Goal: Information Seeking & Learning: Learn about a topic

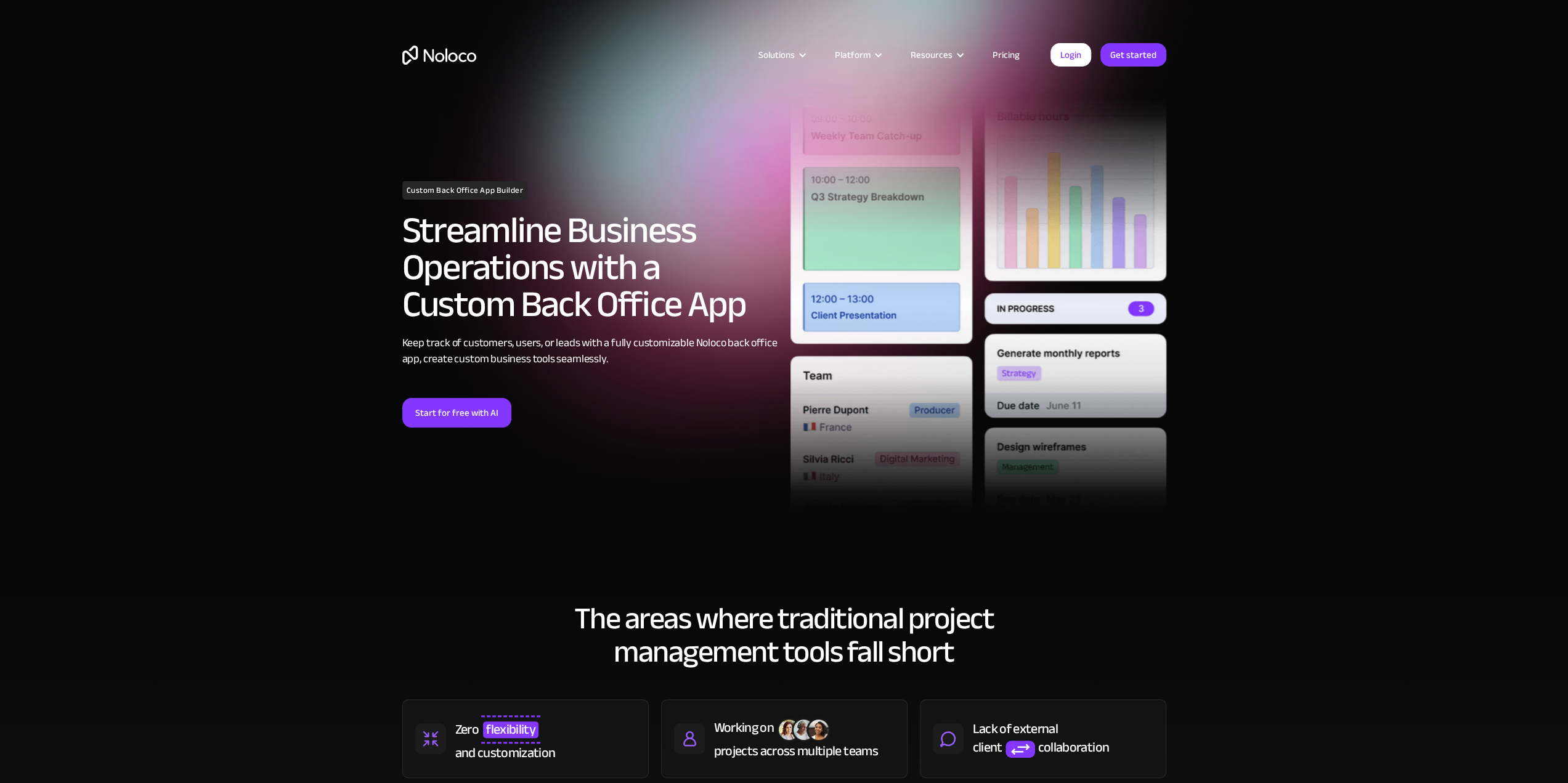
click at [1003, 58] on link "Pricing" at bounding box center [1005, 55] width 58 height 16
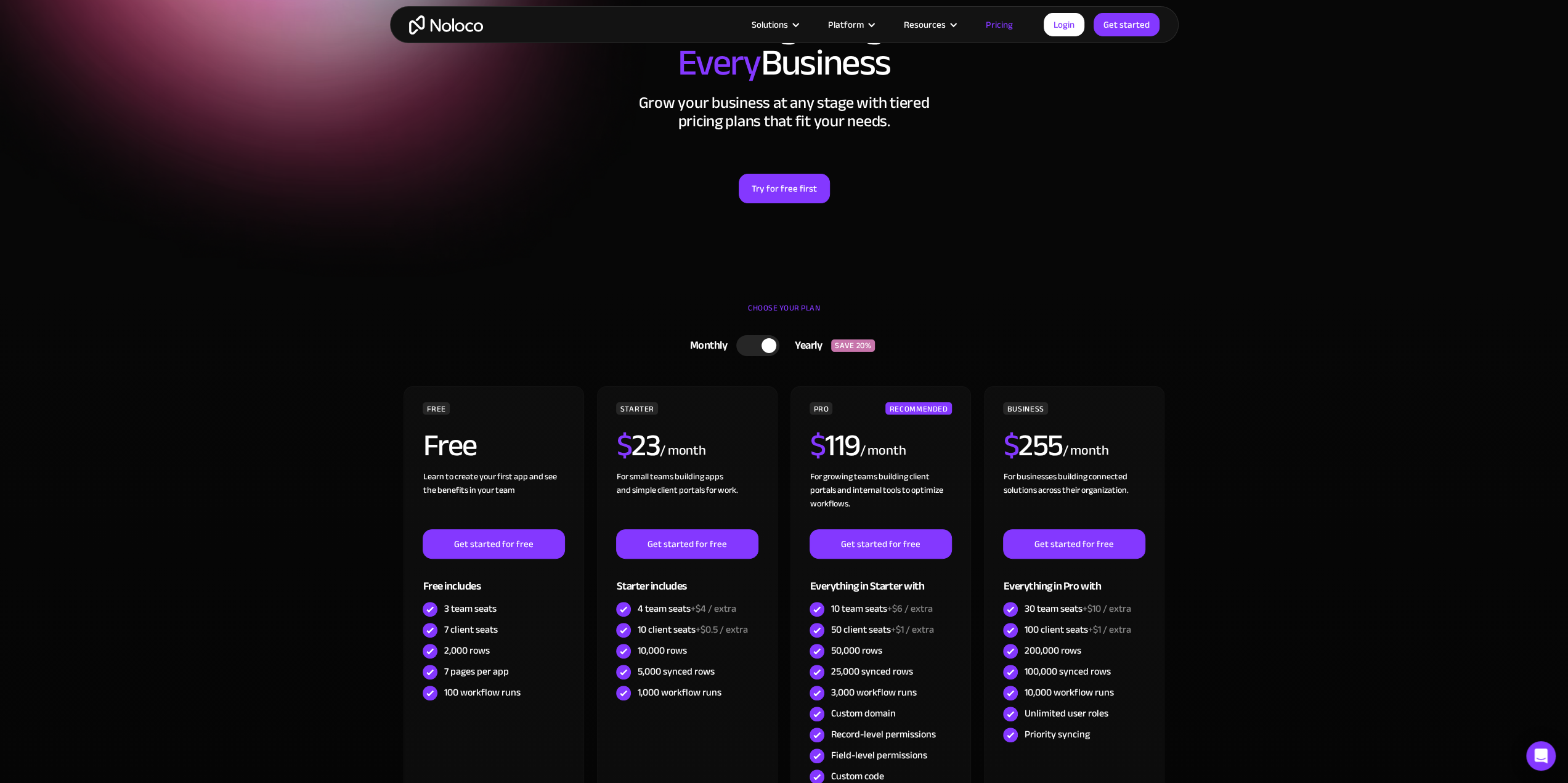
scroll to position [185, 0]
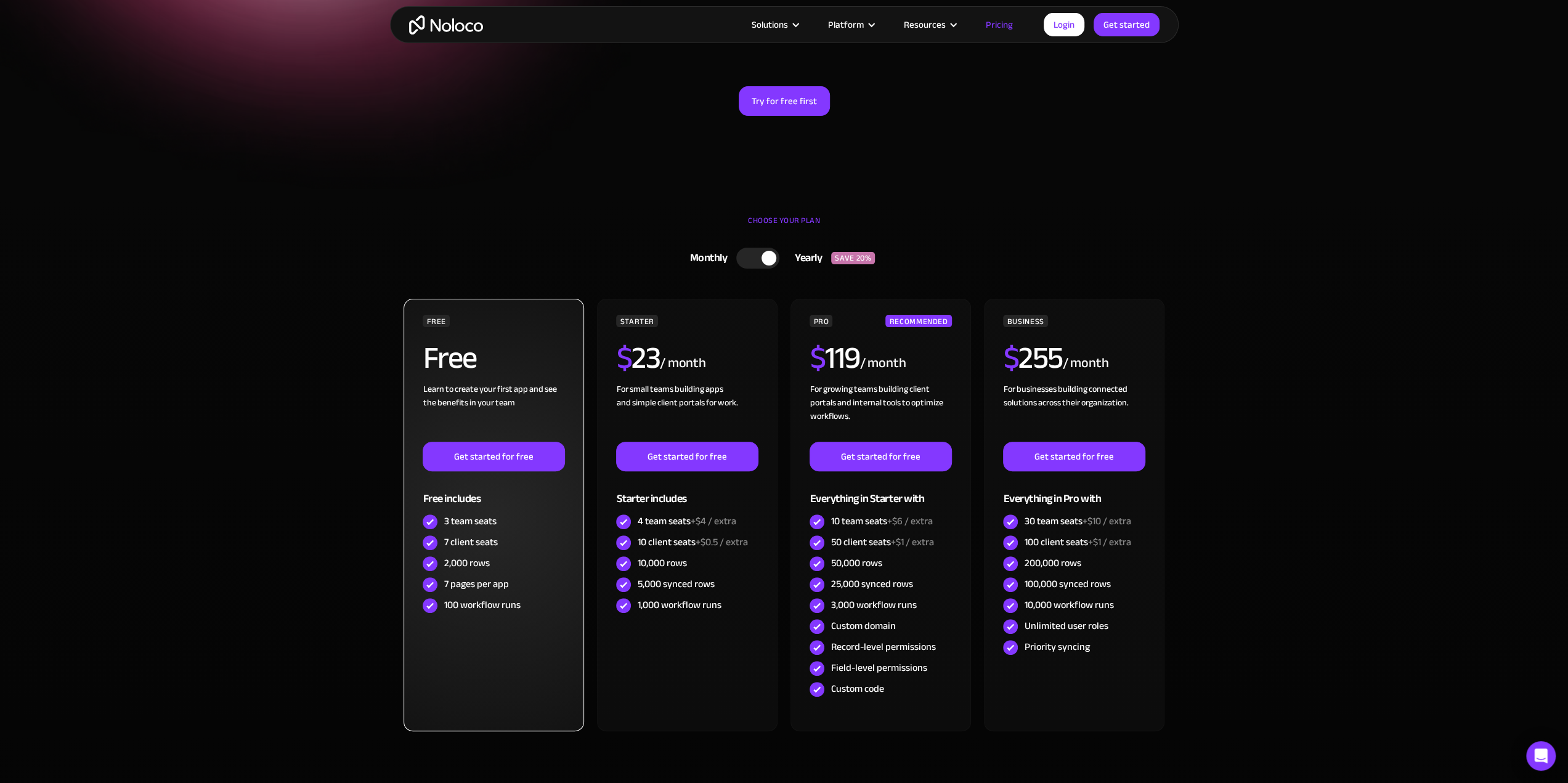
click at [480, 567] on div "2,000 rows" at bounding box center [466, 563] width 46 height 13
click at [480, 580] on div "7 pages per app" at bounding box center [475, 583] width 65 height 13
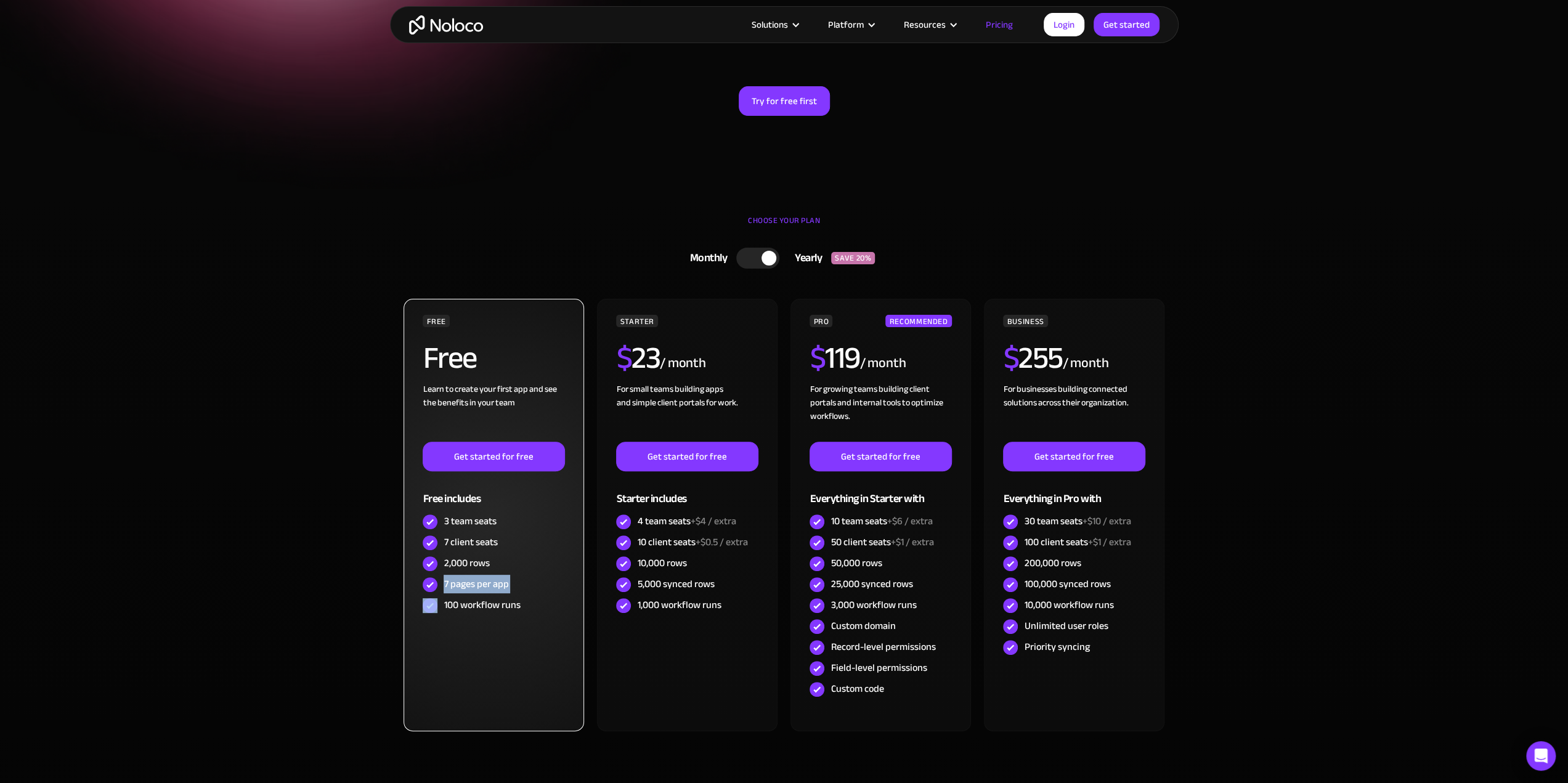
click at [480, 580] on div "7 pages per app" at bounding box center [475, 583] width 65 height 13
click at [479, 598] on div "100 workflow runs" at bounding box center [481, 604] width 76 height 13
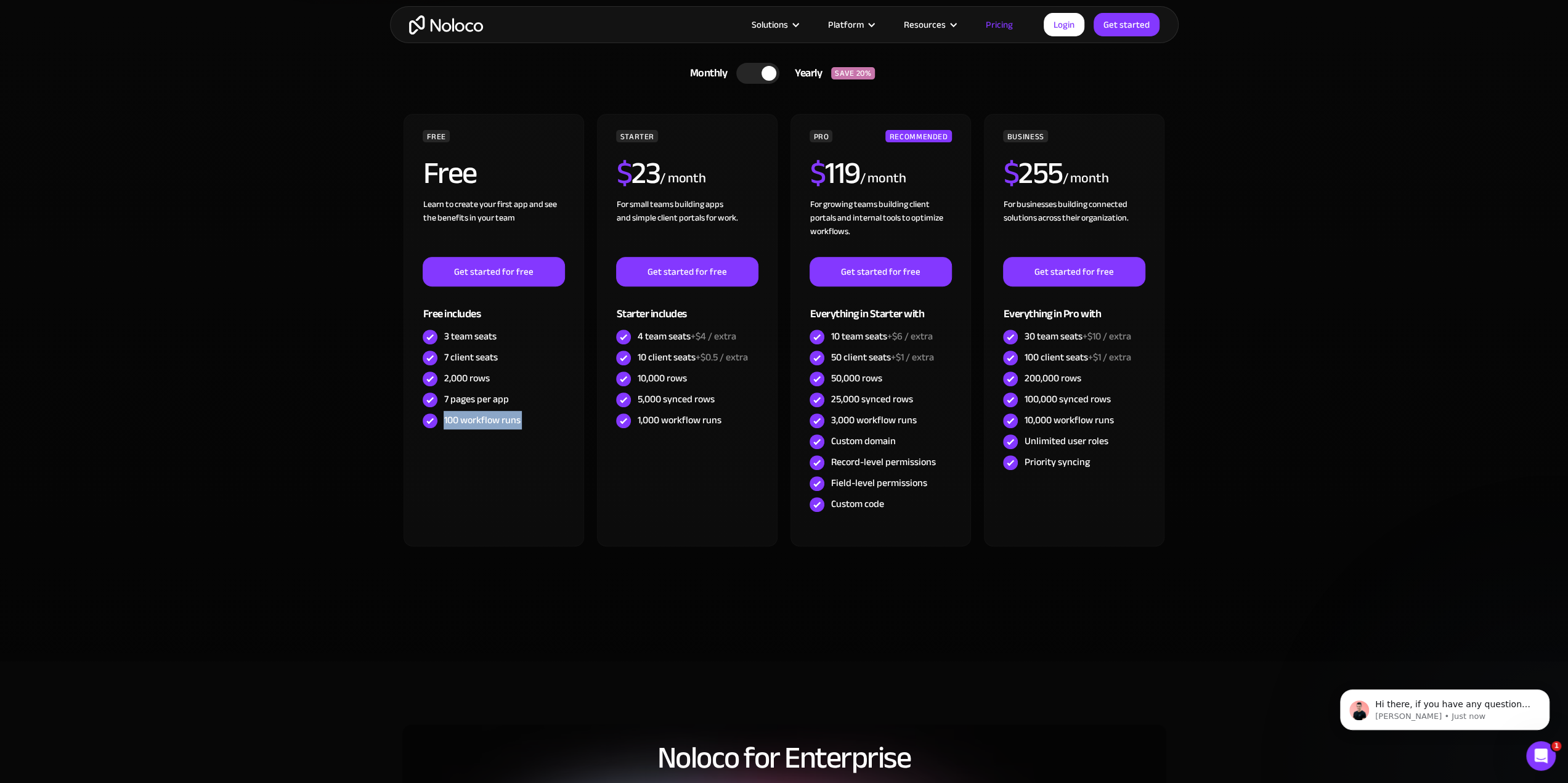
scroll to position [0, 0]
drag, startPoint x: 361, startPoint y: 623, endPoint x: 356, endPoint y: 618, distance: 7.1
